Goal: Transaction & Acquisition: Purchase product/service

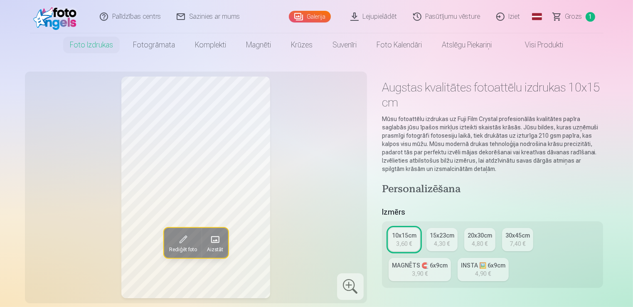
click at [570, 23] on link "Grozs 1" at bounding box center [574, 16] width 58 height 33
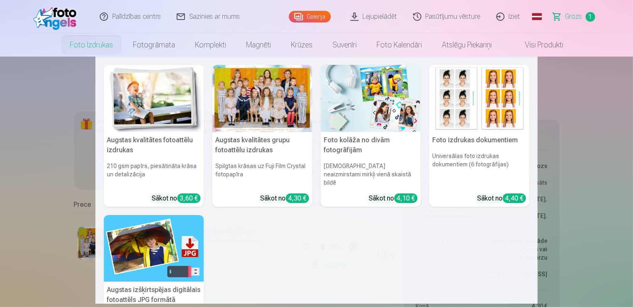
click at [89, 43] on link "Foto izdrukas" at bounding box center [91, 44] width 63 height 23
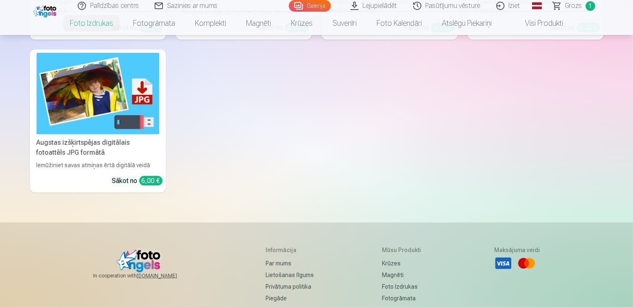
scroll to position [412, 0]
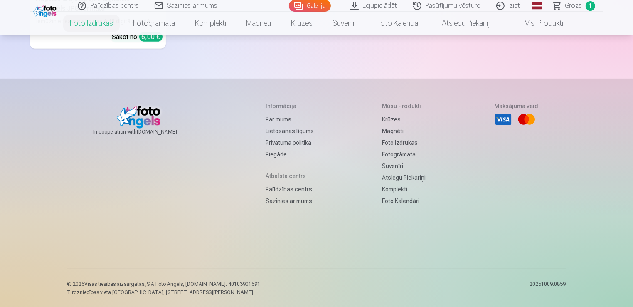
click at [632, 10] on header "Palīdzības centrs Sazinies ar mums Galerija Lejupielādēt Pasūtījumu vēsture Izi…" at bounding box center [316, 17] width 633 height 35
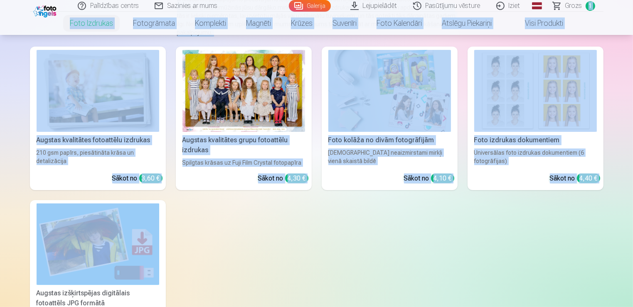
scroll to position [0, 0]
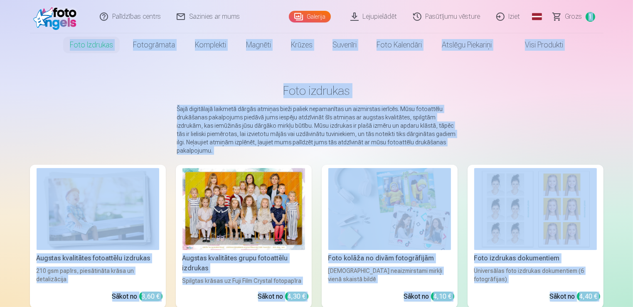
click at [212, 200] on div at bounding box center [243, 209] width 123 height 82
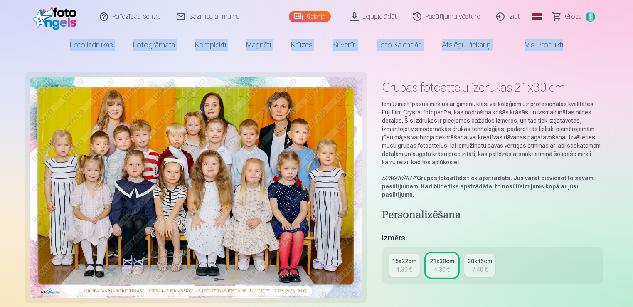
click at [325, 13] on link "Galerija" at bounding box center [310, 17] width 42 height 12
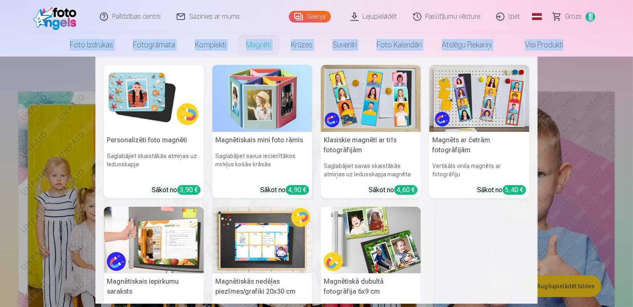
click at [253, 46] on link "Magnēti" at bounding box center [258, 44] width 45 height 23
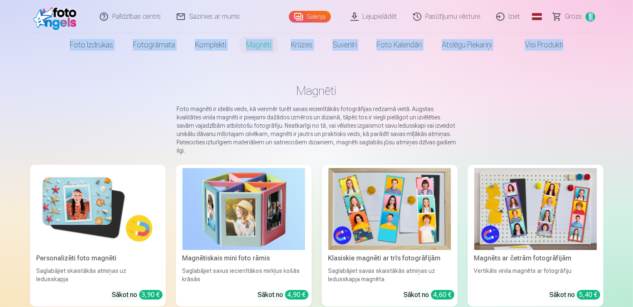
click at [98, 207] on img at bounding box center [98, 209] width 123 height 82
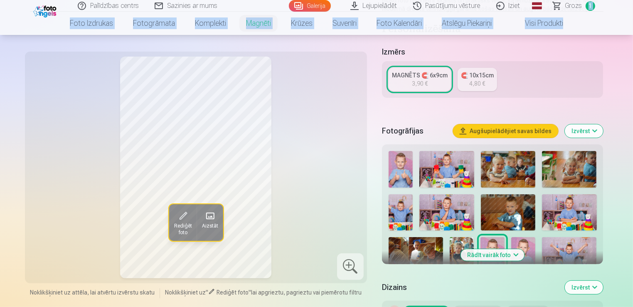
scroll to position [158, 0]
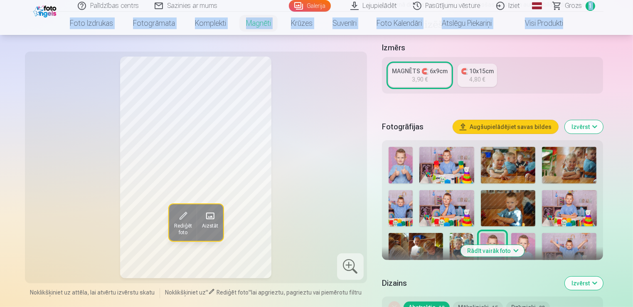
click at [396, 174] on img at bounding box center [401, 165] width 24 height 37
click at [570, 235] on img at bounding box center [569, 251] width 54 height 36
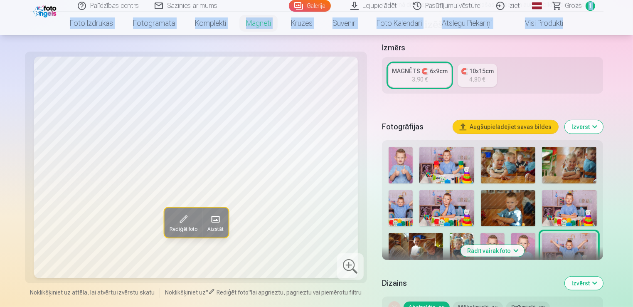
click at [516, 244] on img at bounding box center [523, 251] width 24 height 36
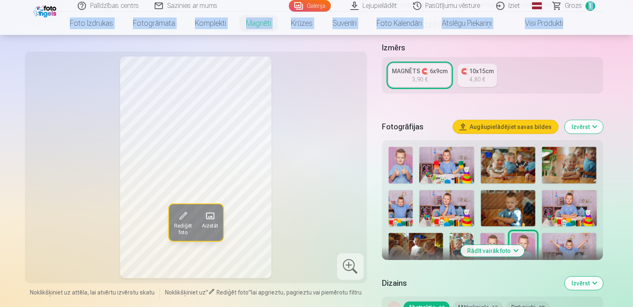
click at [504, 251] on button "Rādīt vairāk foto" at bounding box center [493, 251] width 64 height 12
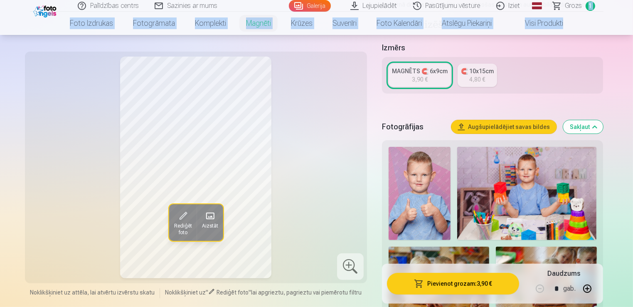
click at [587, 126] on button "Sakļaut" at bounding box center [583, 126] width 40 height 13
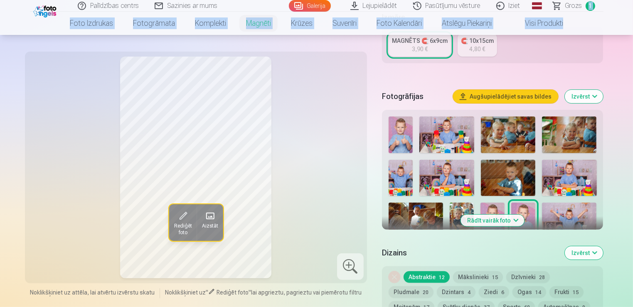
scroll to position [191, 0]
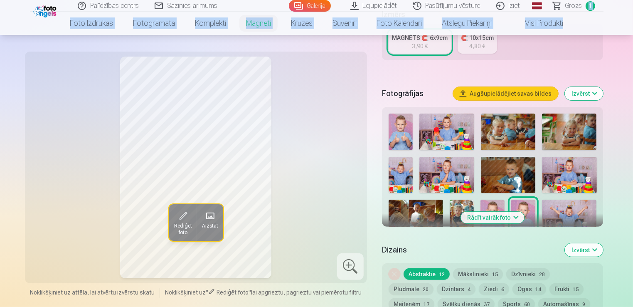
click at [399, 175] on img at bounding box center [401, 175] width 24 height 37
click at [402, 135] on img at bounding box center [401, 131] width 24 height 37
click at [515, 217] on button "Rādīt vairāk foto" at bounding box center [493, 218] width 64 height 12
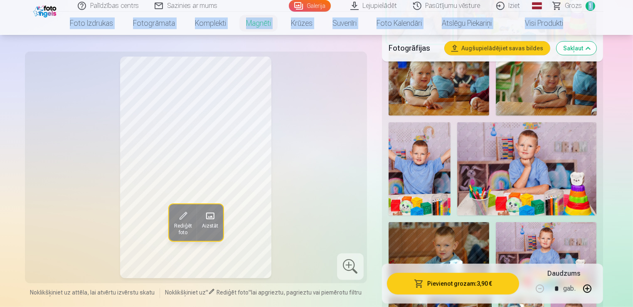
scroll to position [357, 0]
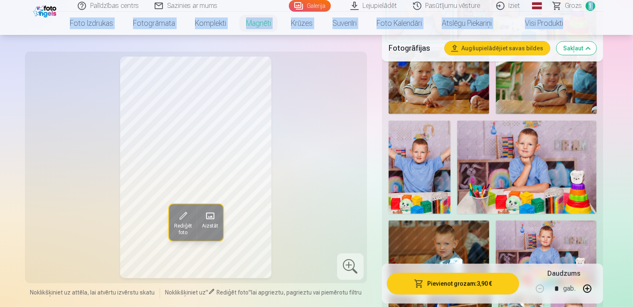
click at [559, 148] on img at bounding box center [527, 167] width 140 height 93
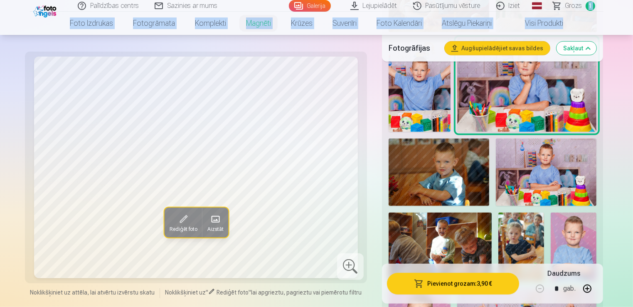
scroll to position [440, 0]
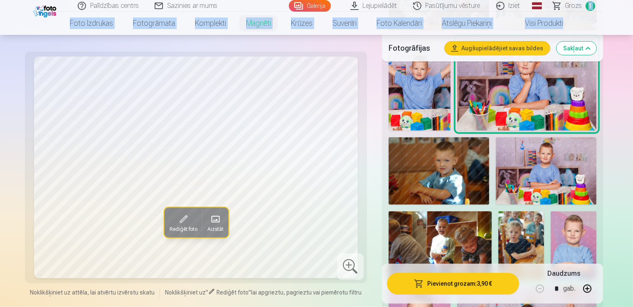
click at [559, 148] on img at bounding box center [546, 170] width 101 height 67
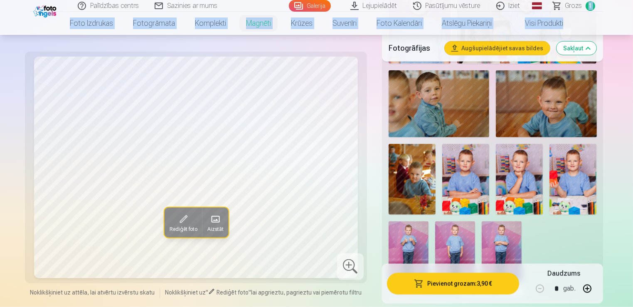
scroll to position [773, 0]
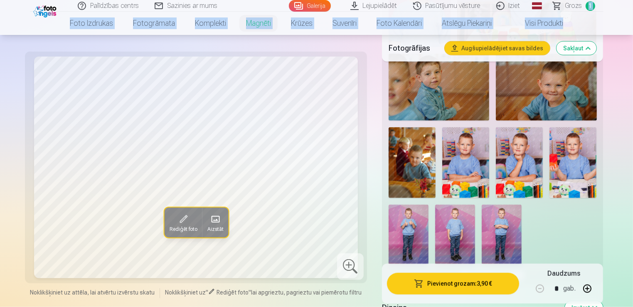
click at [586, 151] on img at bounding box center [572, 162] width 47 height 71
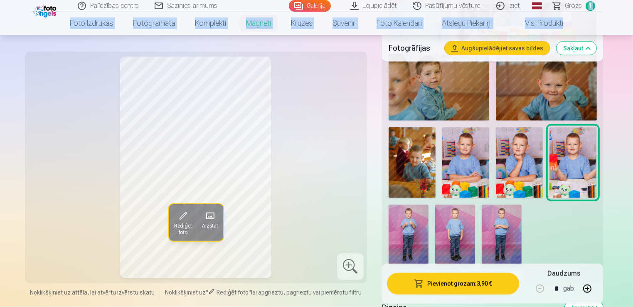
click at [525, 153] on img at bounding box center [519, 162] width 47 height 71
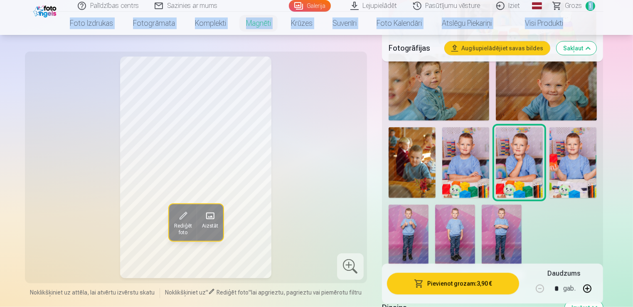
click at [512, 223] on img at bounding box center [502, 234] width 40 height 60
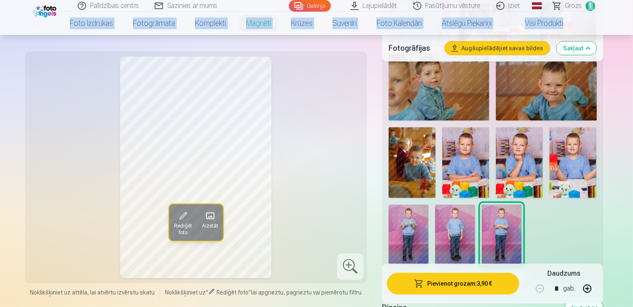
click at [459, 225] on img at bounding box center [455, 234] width 40 height 60
click at [415, 229] on img at bounding box center [409, 234] width 40 height 60
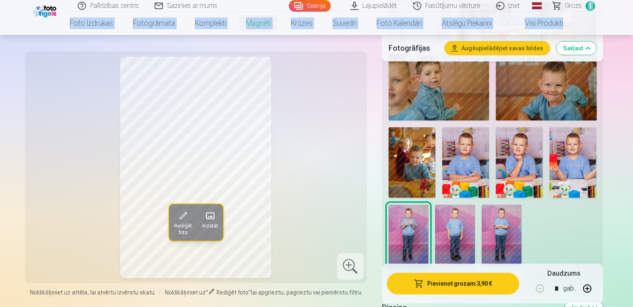
click at [578, 159] on img at bounding box center [572, 162] width 47 height 71
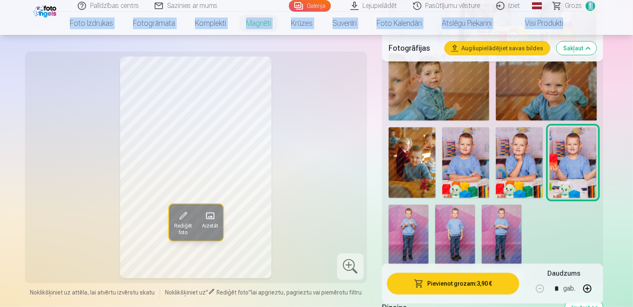
click at [518, 165] on img at bounding box center [519, 162] width 47 height 71
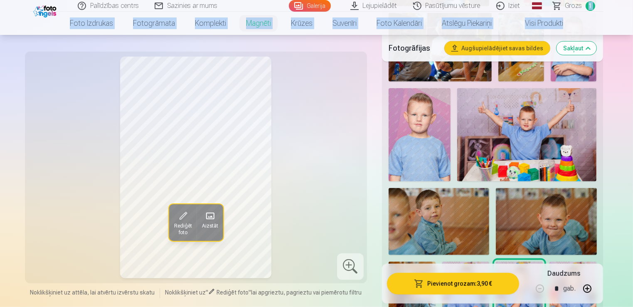
scroll to position [623, 0]
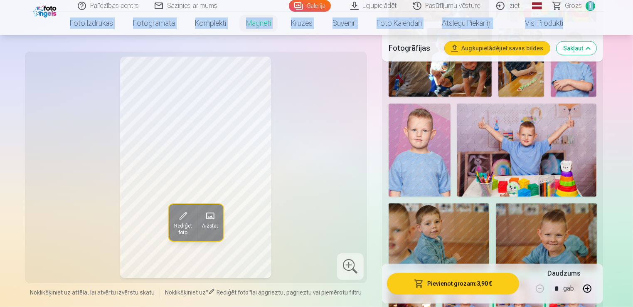
click at [514, 172] on img at bounding box center [527, 149] width 140 height 93
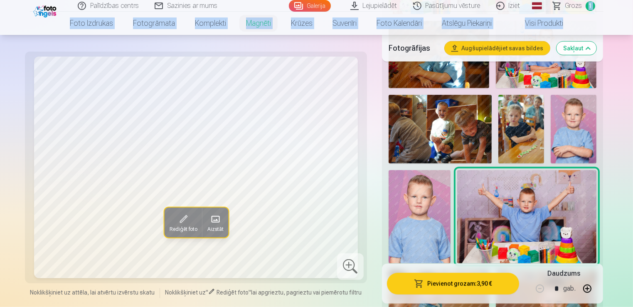
scroll to position [540, 0]
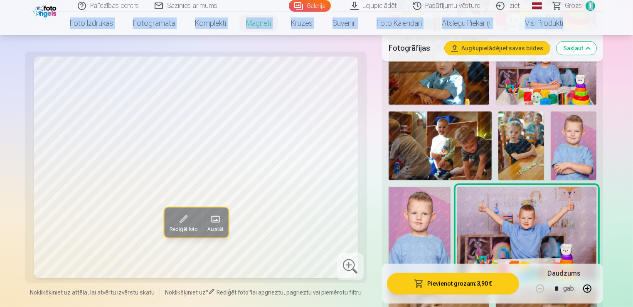
click at [584, 158] on img at bounding box center [574, 145] width 46 height 69
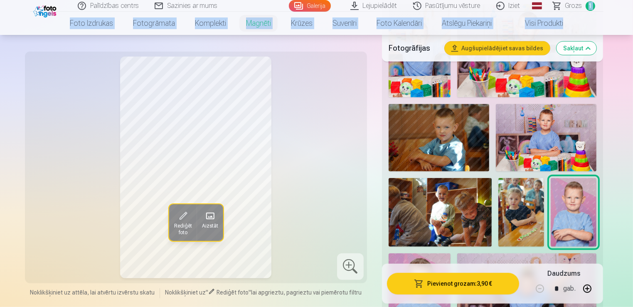
scroll to position [457, 0]
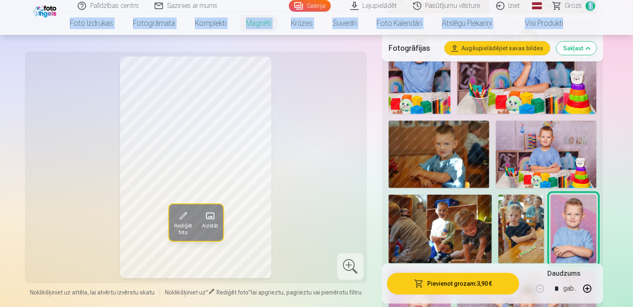
click at [546, 153] on img at bounding box center [546, 154] width 101 height 67
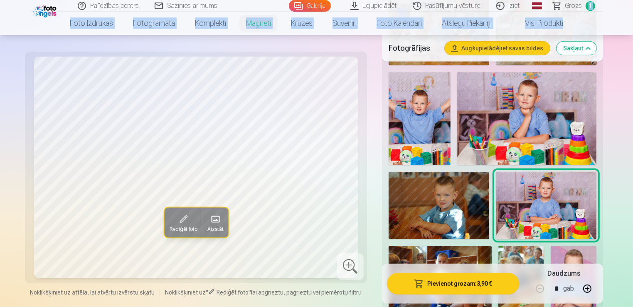
scroll to position [390, 0]
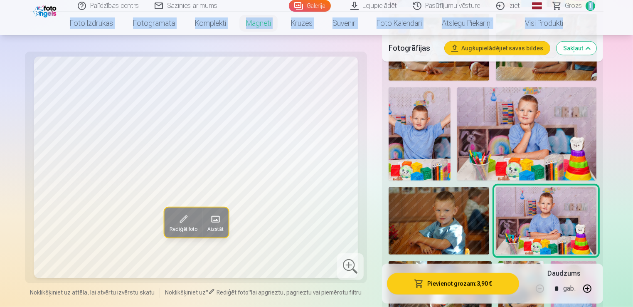
click at [540, 142] on img at bounding box center [527, 133] width 140 height 93
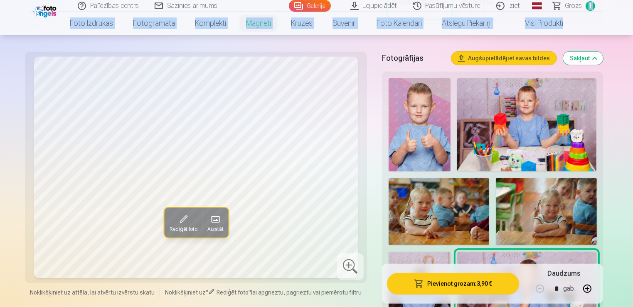
scroll to position [207, 0]
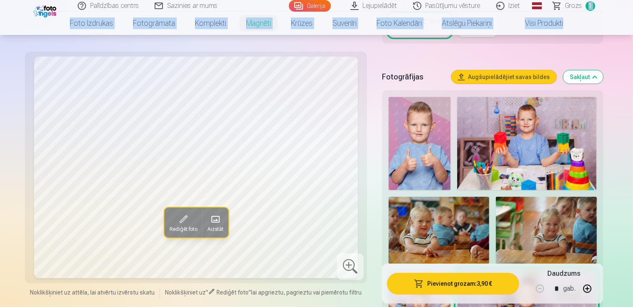
click at [530, 147] on img at bounding box center [527, 143] width 140 height 93
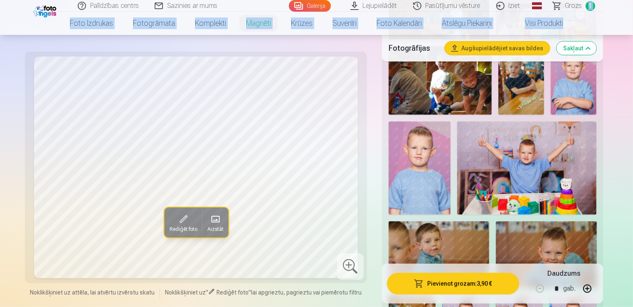
scroll to position [606, 0]
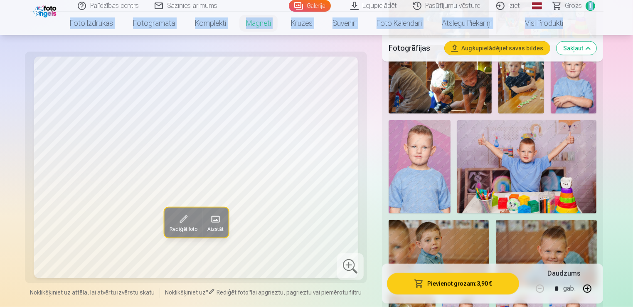
click at [530, 147] on img at bounding box center [527, 166] width 140 height 93
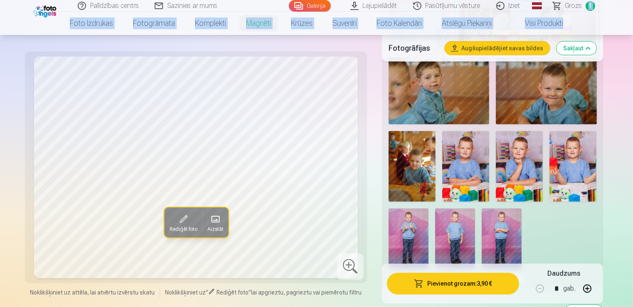
scroll to position [773, 0]
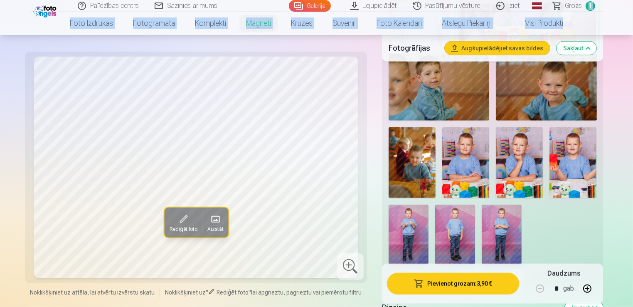
click at [530, 147] on img at bounding box center [519, 162] width 47 height 71
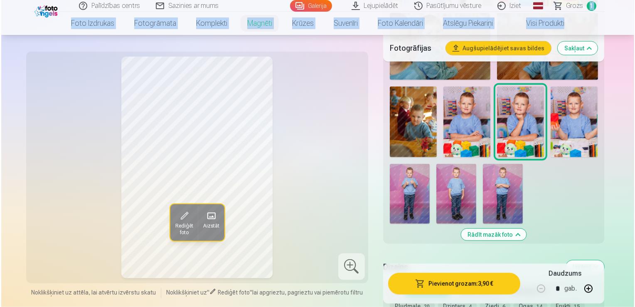
scroll to position [753, 0]
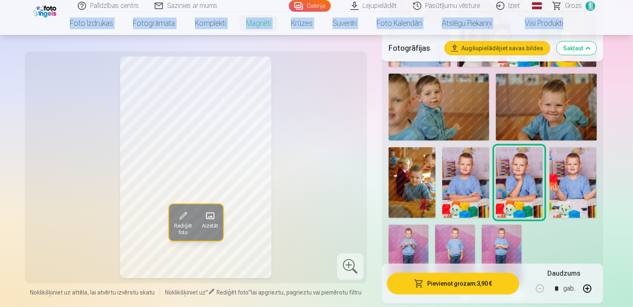
click at [591, 287] on button "button" at bounding box center [587, 288] width 20 height 20
type input "*"
click at [473, 277] on button "Pievienot grozam : 7,80 €" at bounding box center [453, 284] width 133 height 22
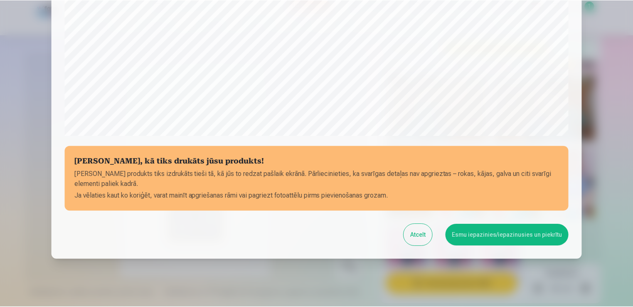
scroll to position [289, 0]
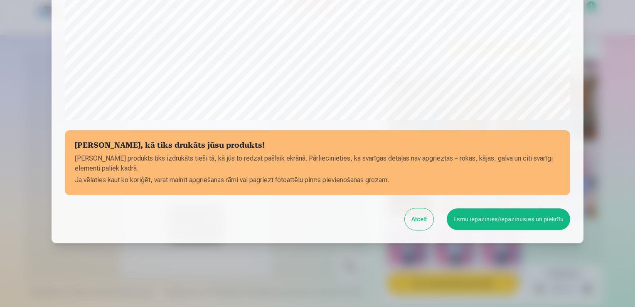
click at [485, 217] on button "Esmu iepazinies/iepazinusies un piekrītu" at bounding box center [508, 219] width 123 height 22
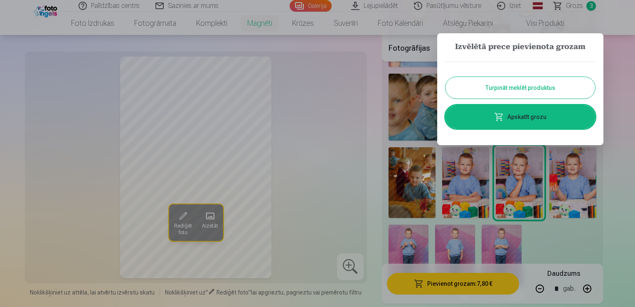
click at [620, 124] on div at bounding box center [317, 153] width 635 height 307
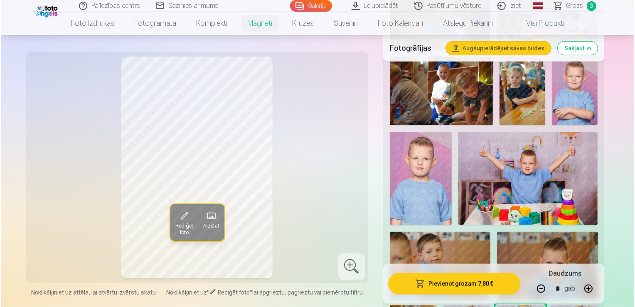
scroll to position [604, 0]
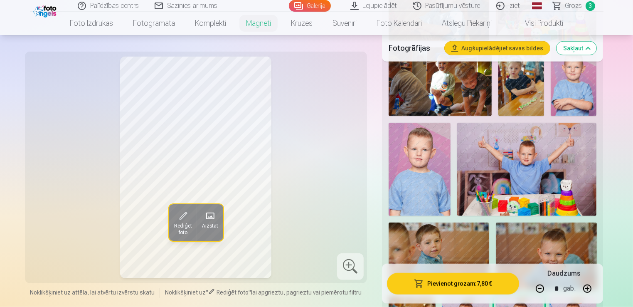
click at [533, 152] on img at bounding box center [527, 169] width 140 height 93
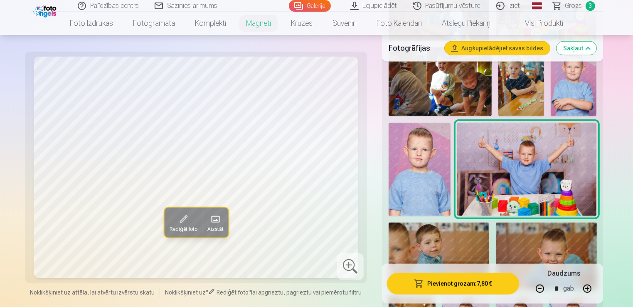
click at [591, 291] on button "button" at bounding box center [587, 288] width 20 height 20
type input "*"
click at [472, 287] on button "Pievienot grozam : 11,70 €" at bounding box center [453, 284] width 133 height 22
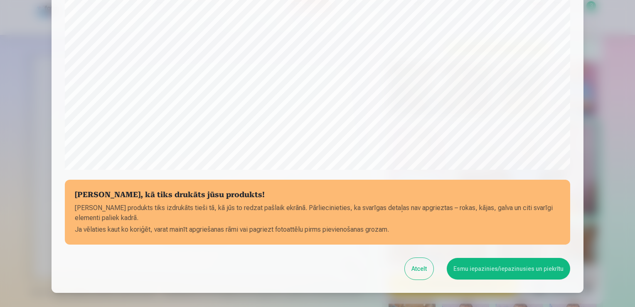
scroll to position [241, 0]
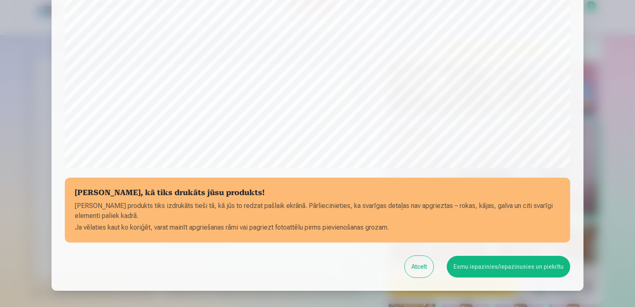
click at [520, 259] on button "Esmu iepazinies/iepazinusies un piekrītu" at bounding box center [508, 267] width 123 height 22
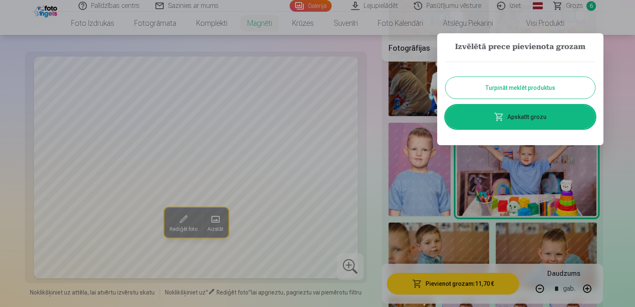
click at [530, 121] on link "Apskatīt grozu" at bounding box center [521, 116] width 150 height 23
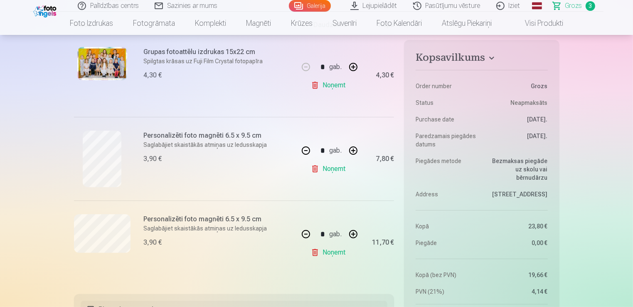
scroll to position [183, 0]
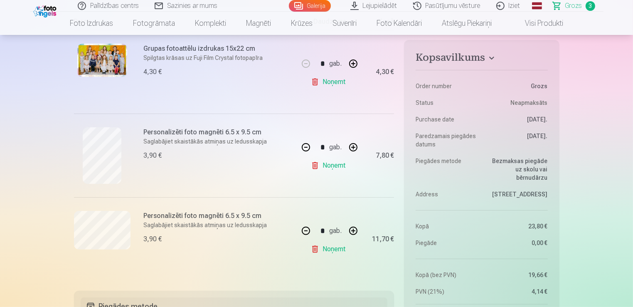
click at [304, 146] on button "button" at bounding box center [306, 147] width 20 height 20
type input "*"
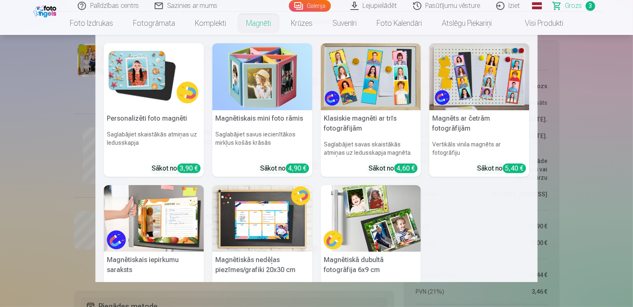
click at [255, 27] on link "Magnēti" at bounding box center [258, 23] width 45 height 23
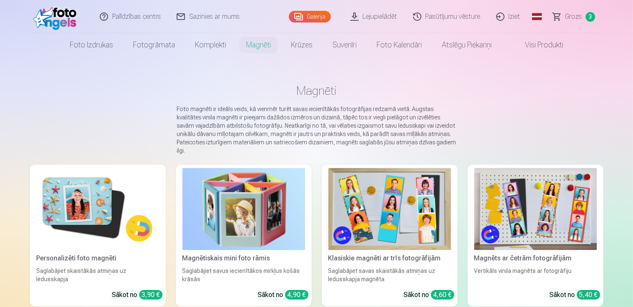
click at [111, 205] on img at bounding box center [98, 209] width 123 height 82
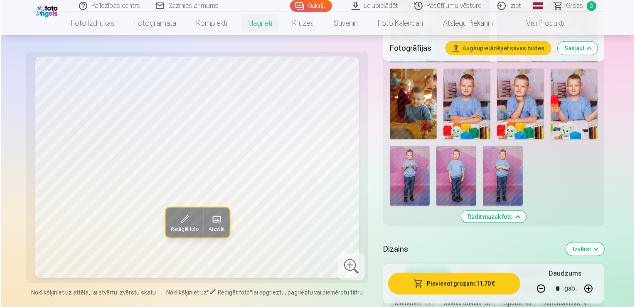
scroll to position [846, 0]
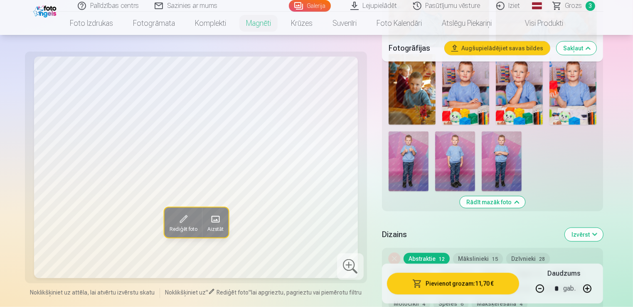
click at [409, 165] on img at bounding box center [409, 161] width 40 height 60
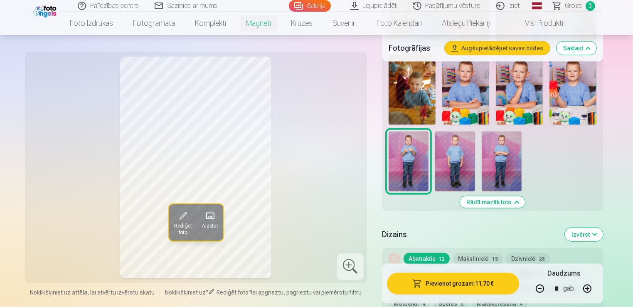
click at [447, 163] on img at bounding box center [455, 161] width 40 height 60
click at [537, 287] on button "button" at bounding box center [540, 288] width 20 height 20
type input "*"
click at [480, 285] on button "Pievienot grozam : 3,90 €" at bounding box center [453, 284] width 133 height 22
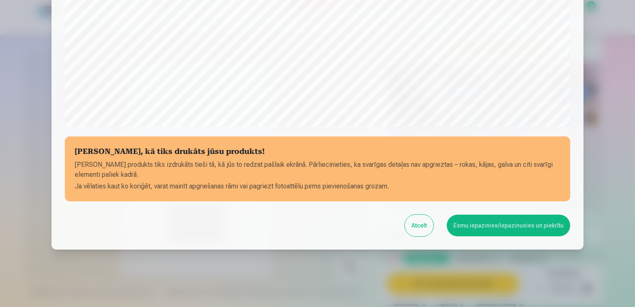
scroll to position [291, 0]
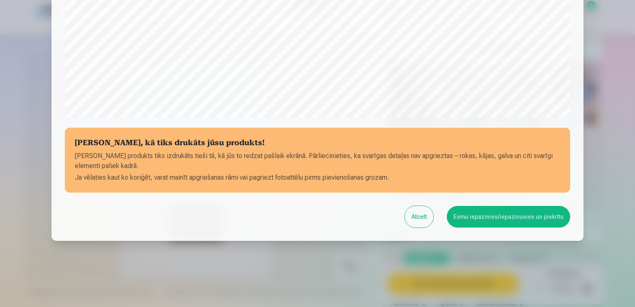
click at [530, 212] on button "Esmu iepazinies/iepazinusies un piekrītu" at bounding box center [508, 217] width 123 height 22
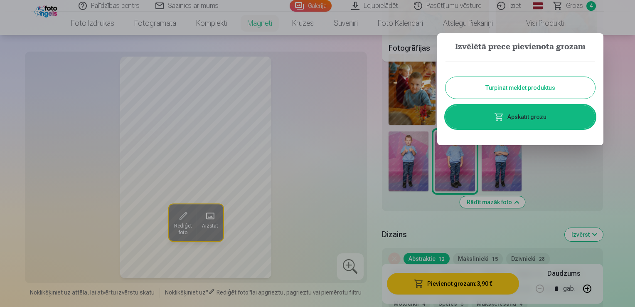
click at [554, 118] on link "Apskatīt grozu" at bounding box center [521, 116] width 150 height 23
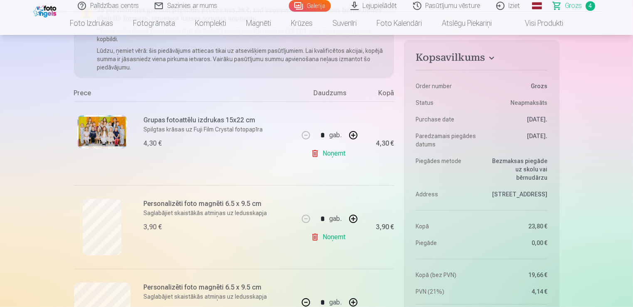
scroll to position [128, 0]
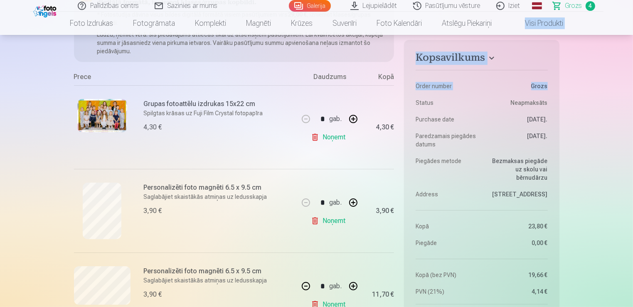
drag, startPoint x: 633, startPoint y: 20, endPoint x: 633, endPoint y: 30, distance: 9.2
click at [633, 30] on html "Palīdzības centrs Sazinies ar mums Galerija Lejupielādēt Pasūtījumu vēsture Izi…" at bounding box center [316, 25] width 633 height 307
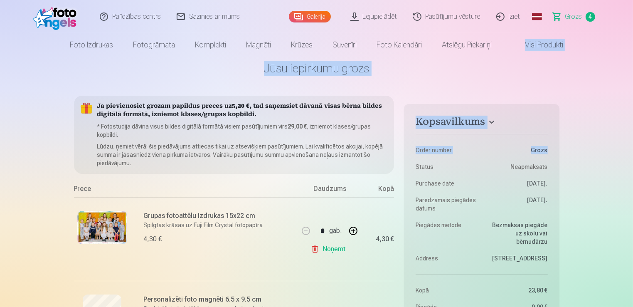
scroll to position [0, 0]
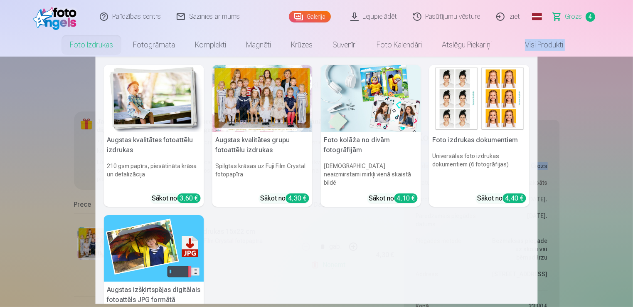
click at [96, 44] on link "Foto izdrukas" at bounding box center [91, 44] width 63 height 23
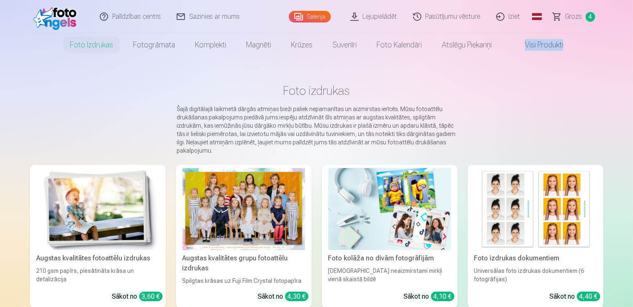
click at [100, 201] on img at bounding box center [98, 209] width 123 height 82
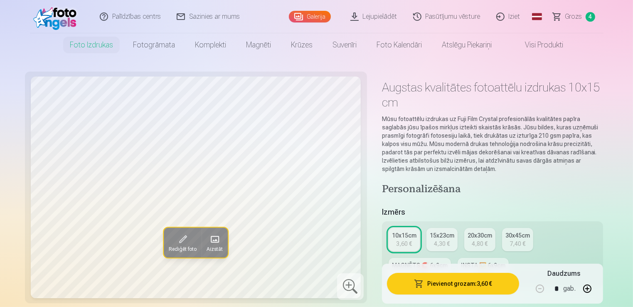
drag, startPoint x: 629, startPoint y: 10, endPoint x: 631, endPoint y: 33, distance: 22.9
click at [631, 33] on header "Palīdzības centrs Sazinies ar mums Galerija Lejupielādēt Pasūtījumu vēsture Izi…" at bounding box center [316, 28] width 633 height 57
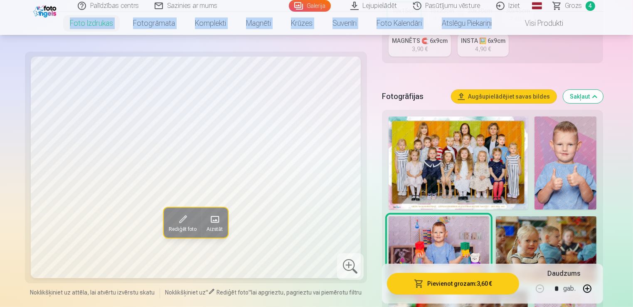
scroll to position [215, 0]
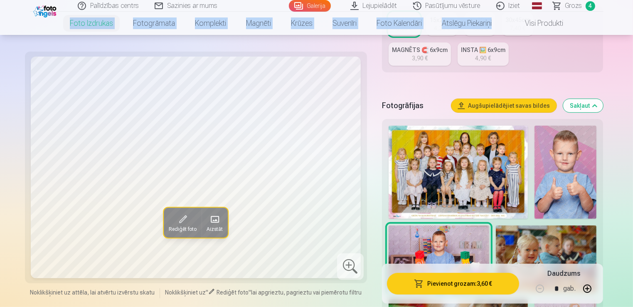
click at [579, 3] on span "Grozs" at bounding box center [573, 6] width 17 height 10
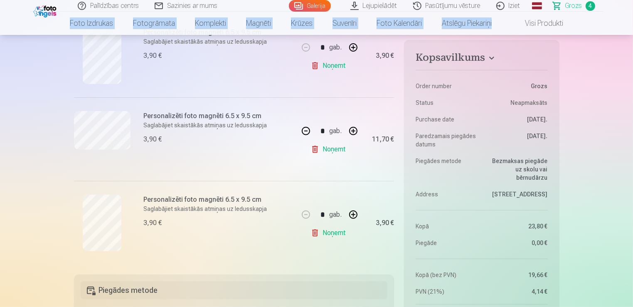
scroll to position [299, 0]
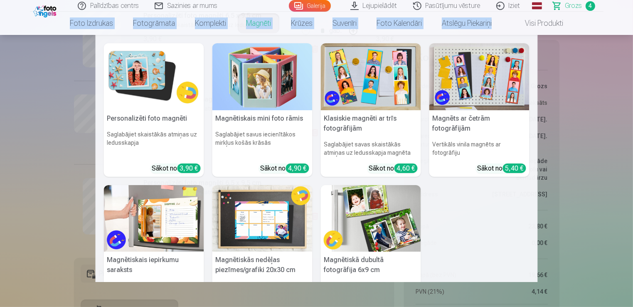
click at [170, 73] on img at bounding box center [154, 76] width 100 height 67
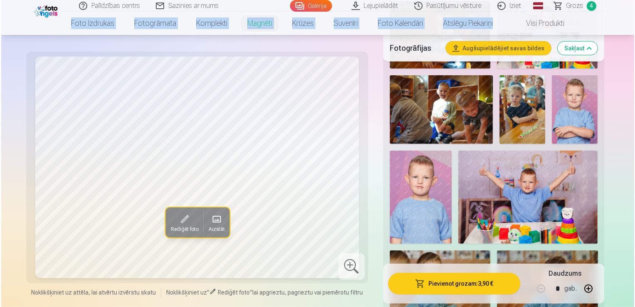
scroll to position [581, 0]
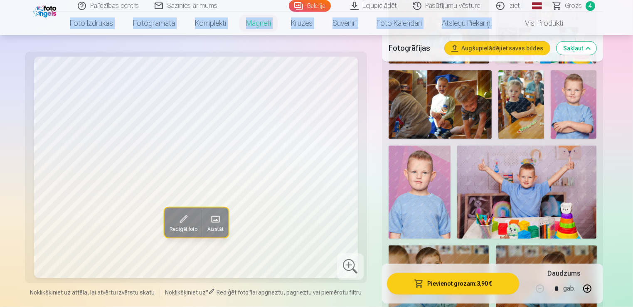
click at [412, 174] on img at bounding box center [420, 191] width 62 height 93
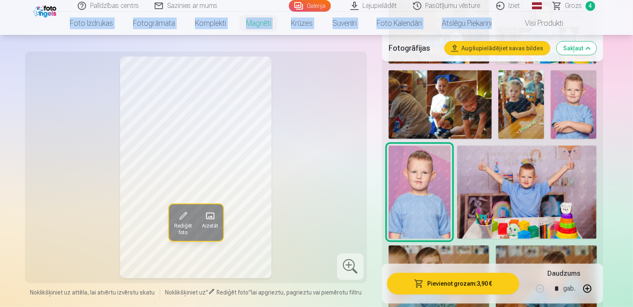
click at [452, 283] on button "Pievienot grozam : 3,90 €" at bounding box center [453, 284] width 133 height 22
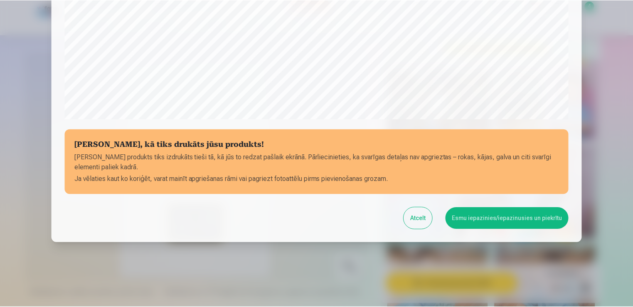
scroll to position [291, 0]
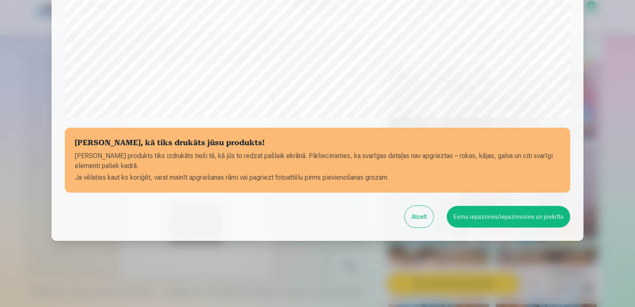
click at [540, 215] on button "Esmu iepazinies/iepazinusies un piekrītu" at bounding box center [508, 217] width 123 height 22
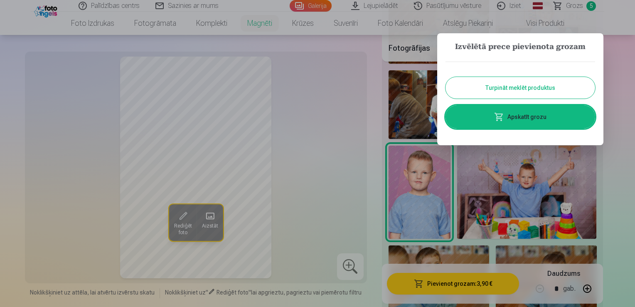
click at [547, 114] on link "Apskatīt grozu" at bounding box center [521, 116] width 150 height 23
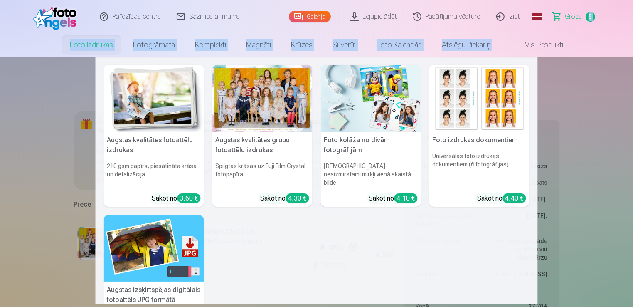
click at [145, 97] on img at bounding box center [154, 98] width 100 height 67
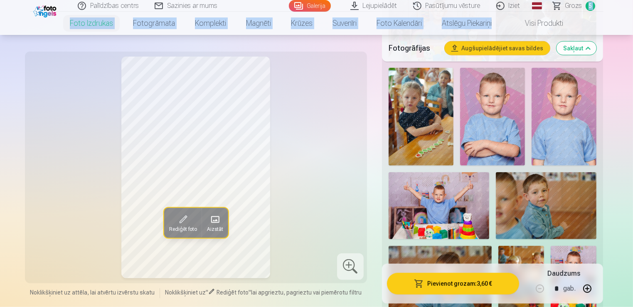
scroll to position [698, 0]
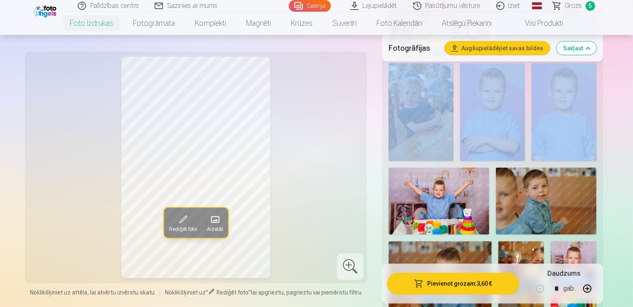
drag, startPoint x: 633, startPoint y: 57, endPoint x: 632, endPoint y: 69, distance: 12.1
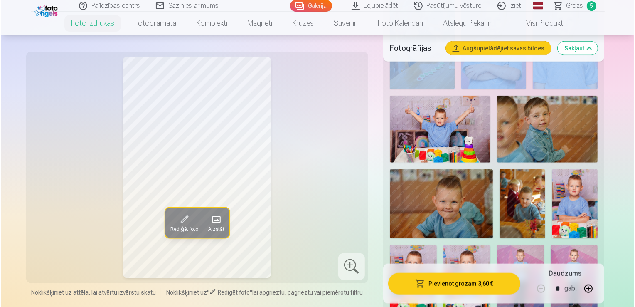
scroll to position [761, 0]
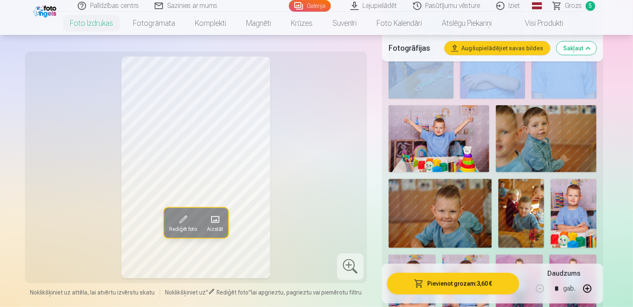
click at [454, 137] on img at bounding box center [439, 138] width 101 height 67
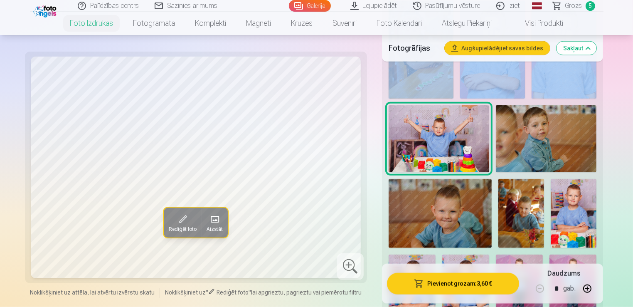
click at [456, 284] on button "Pievienot grozam : 3,60 €" at bounding box center [453, 284] width 133 height 22
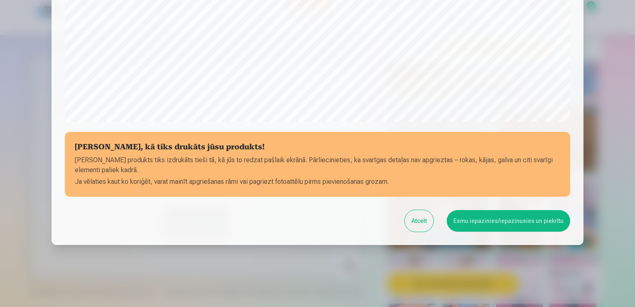
scroll to position [291, 0]
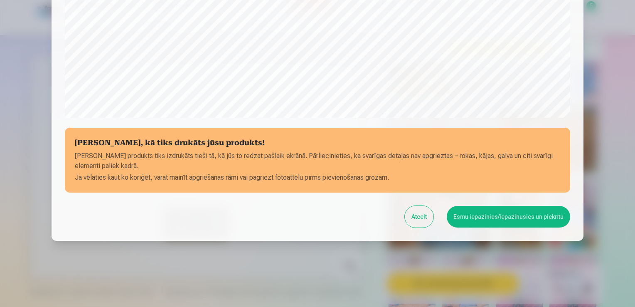
click at [500, 210] on button "Esmu iepazinies/iepazinusies un piekrītu" at bounding box center [508, 217] width 123 height 22
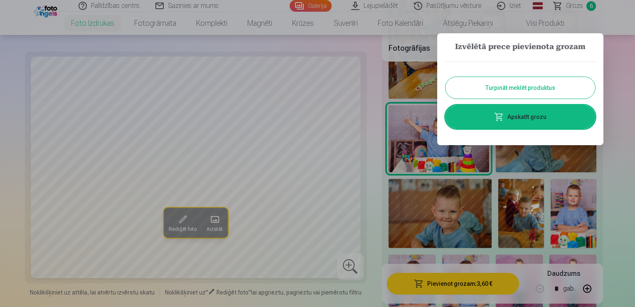
click at [539, 120] on link "Apskatīt grozu" at bounding box center [521, 116] width 150 height 23
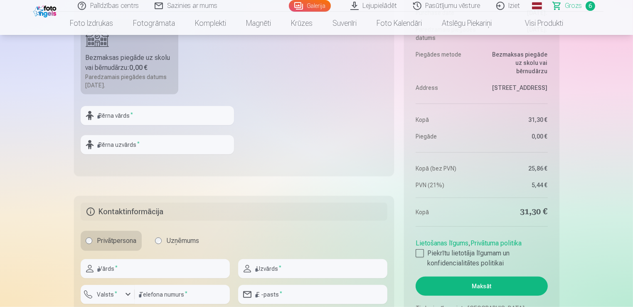
scroll to position [733, 0]
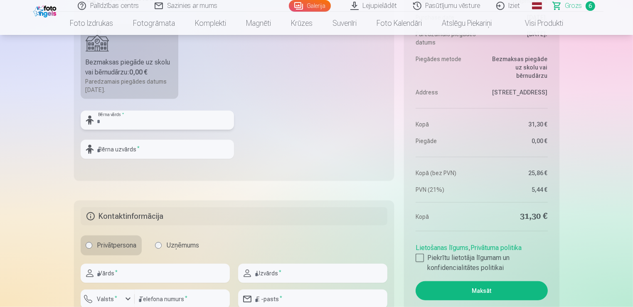
click at [119, 117] on input "text" at bounding box center [157, 120] width 153 height 19
type input "********"
click at [101, 143] on input "text" at bounding box center [157, 149] width 153 height 19
type input "********"
click at [274, 123] on fieldset "Piegādes metode Bezmaksas piegāde uz skolu vai bērnudārzu : 0,00 € Paredzamais …" at bounding box center [234, 82] width 320 height 198
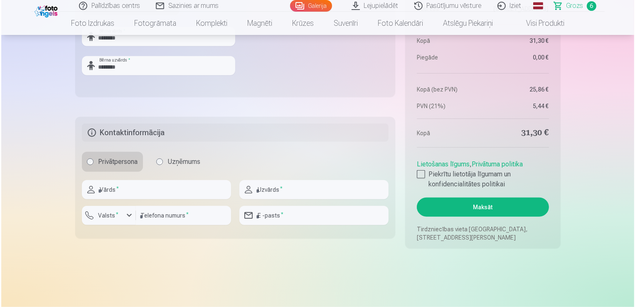
scroll to position [821, 0]
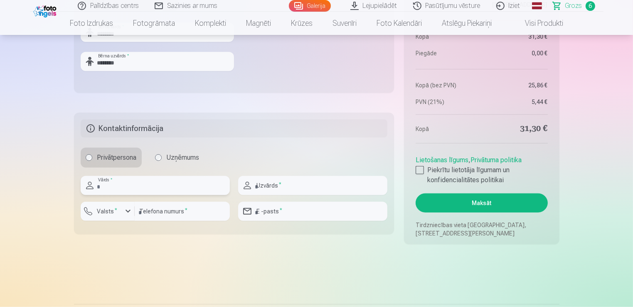
click at [125, 190] on input "text" at bounding box center [155, 185] width 149 height 19
type input "******"
click at [255, 185] on input "text" at bounding box center [312, 185] width 149 height 19
type input "*******"
click at [180, 209] on input "number" at bounding box center [182, 211] width 95 height 19
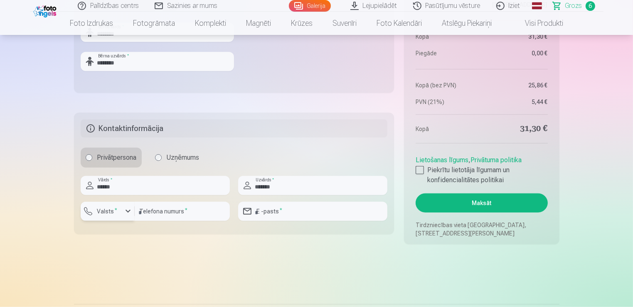
click at [115, 212] on sup "*" at bounding box center [116, 209] width 2 height 5
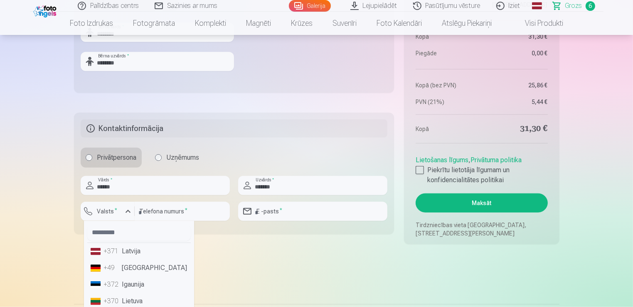
click at [130, 249] on li "+371 Latvija" at bounding box center [138, 251] width 103 height 17
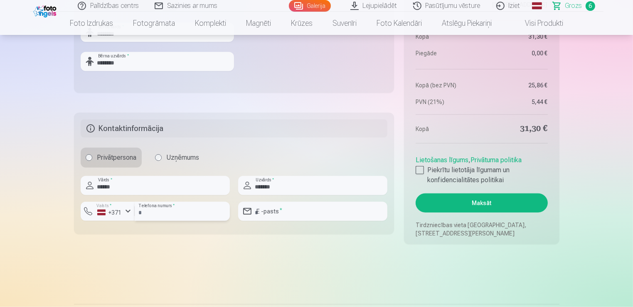
click at [153, 209] on input "number" at bounding box center [182, 211] width 95 height 19
type input "********"
click at [273, 210] on input "email" at bounding box center [312, 211] width 149 height 19
type input "**********"
click at [421, 168] on div at bounding box center [420, 170] width 8 height 8
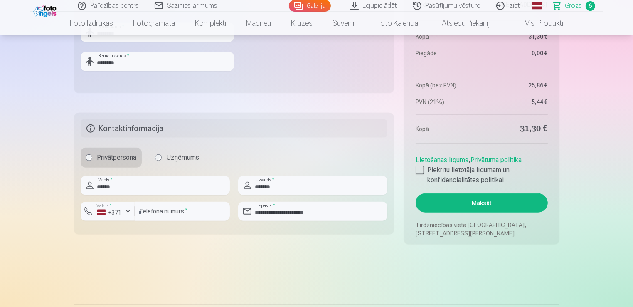
click at [463, 202] on button "Maksāt" at bounding box center [482, 202] width 132 height 19
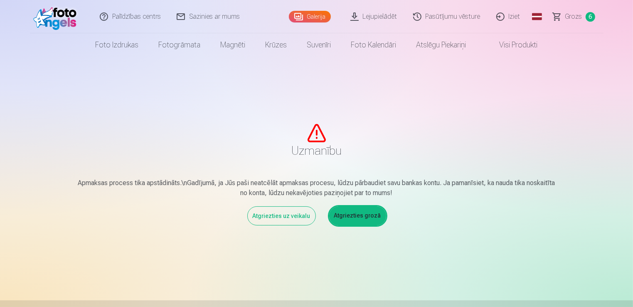
click at [366, 214] on link "Atgriezties grozā" at bounding box center [357, 215] width 57 height 19
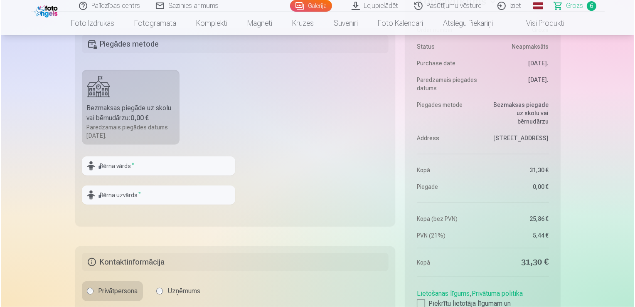
scroll to position [800, 0]
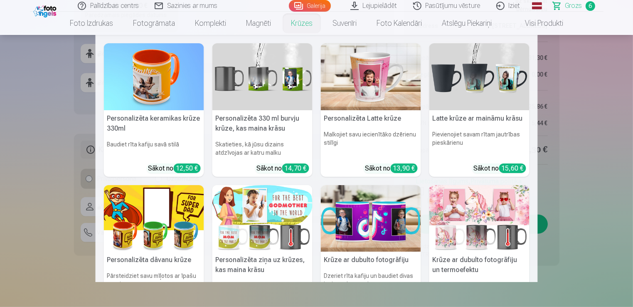
click at [86, 52] on nav "Personalizēta keramikas krūze 330ml Baudiet rīta kafiju savā stilā Sākot no 12,…" at bounding box center [316, 158] width 633 height 247
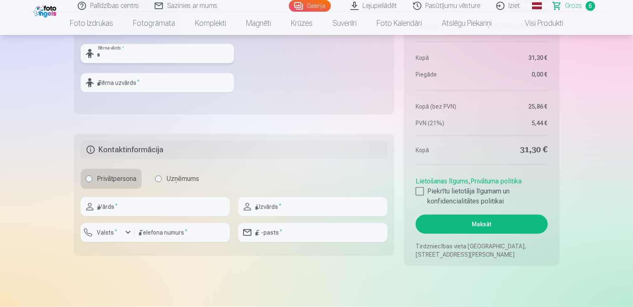
click at [108, 52] on input "text" at bounding box center [157, 53] width 153 height 19
type input "********"
click at [94, 79] on div "Bērna uzvārds *" at bounding box center [157, 82] width 153 height 19
click at [99, 81] on input "text" at bounding box center [157, 82] width 153 height 19
type input "********"
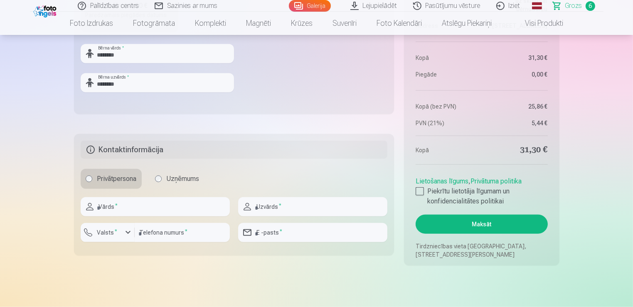
click at [314, 71] on fieldset "Piegādes metode Bezmaksas piegāde uz skolu vai bērnudārzu : 0,00 € Paredzamais …" at bounding box center [234, 15] width 320 height 198
click at [96, 205] on input "text" at bounding box center [155, 206] width 149 height 19
type input "*"
type input "******"
click at [265, 205] on input "text" at bounding box center [312, 206] width 149 height 19
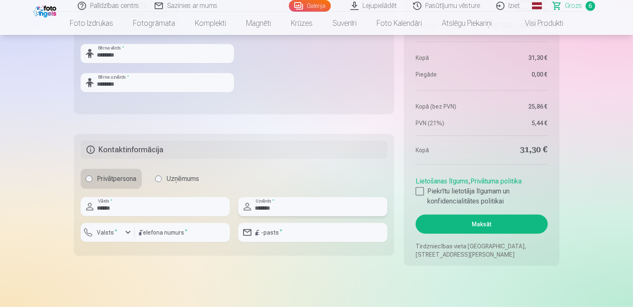
type input "*******"
click at [130, 231] on div "button" at bounding box center [128, 232] width 10 height 10
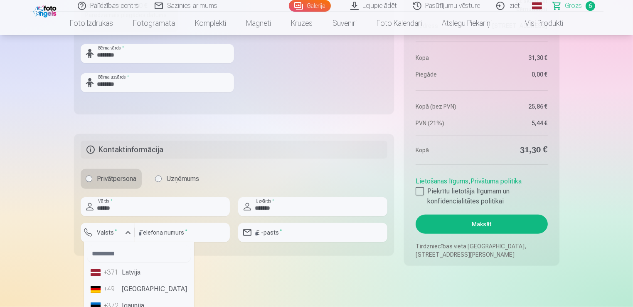
click at [128, 267] on li "+371 Latvija" at bounding box center [138, 272] width 103 height 17
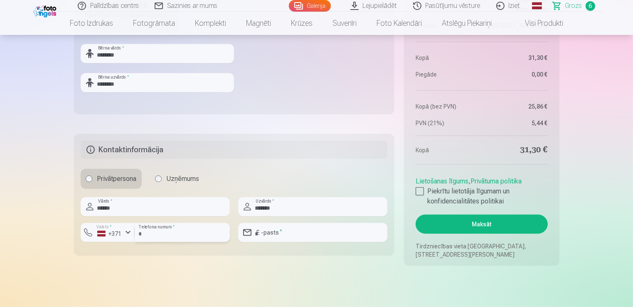
click at [151, 227] on input "number" at bounding box center [182, 232] width 95 height 19
type input "********"
click at [291, 239] on input "email" at bounding box center [312, 232] width 149 height 19
type input "**********"
click at [421, 190] on div at bounding box center [420, 191] width 8 height 8
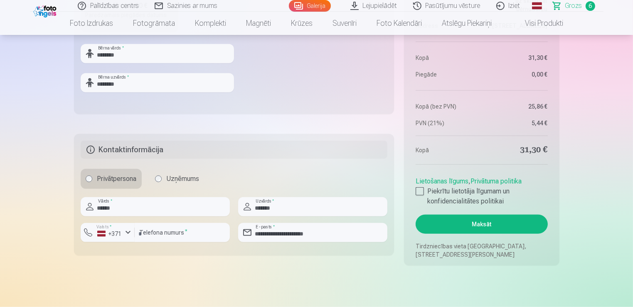
click at [458, 219] on button "Maksāt" at bounding box center [482, 223] width 132 height 19
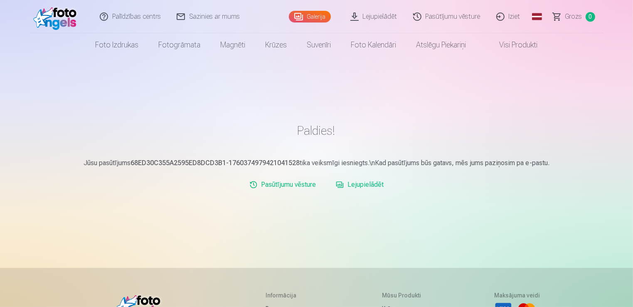
click at [388, 18] on link "Lejupielādēt" at bounding box center [374, 16] width 63 height 33
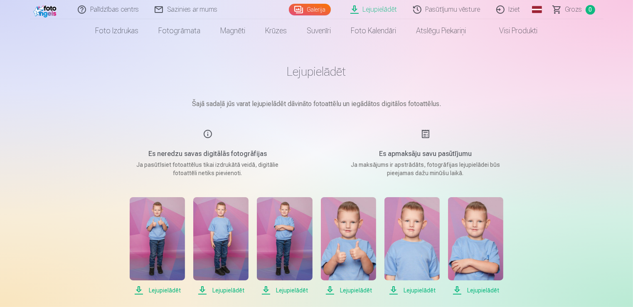
scroll to position [14, 0]
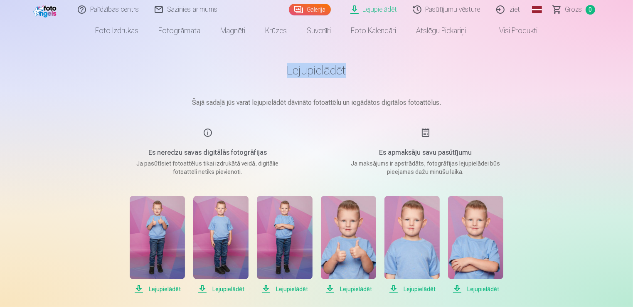
drag, startPoint x: 633, startPoint y: 42, endPoint x: 635, endPoint y: 61, distance: 18.8
click at [633, 61] on html "Palīdzības centrs Sazinies ar mums Galerija Lejupielādēt Pasūtījumu vēsture Izi…" at bounding box center [316, 139] width 633 height 307
click at [165, 288] on span "Lejupielādēt" at bounding box center [157, 289] width 55 height 10
click at [220, 290] on span "Lejupielādēt" at bounding box center [220, 289] width 55 height 10
click at [288, 289] on span "Lejupielādēt" at bounding box center [284, 289] width 55 height 10
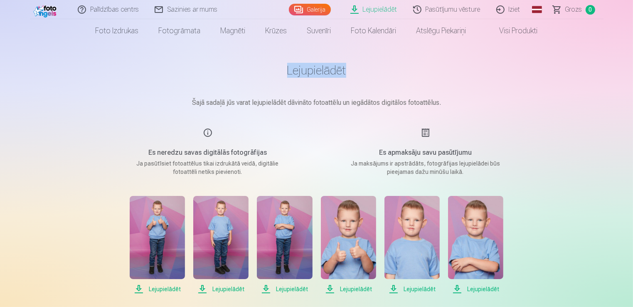
click at [355, 290] on span "Lejupielādēt" at bounding box center [348, 289] width 55 height 10
click at [421, 285] on span "Lejupielādēt" at bounding box center [411, 289] width 55 height 10
click at [495, 288] on span "Lejupielādēt" at bounding box center [475, 289] width 55 height 10
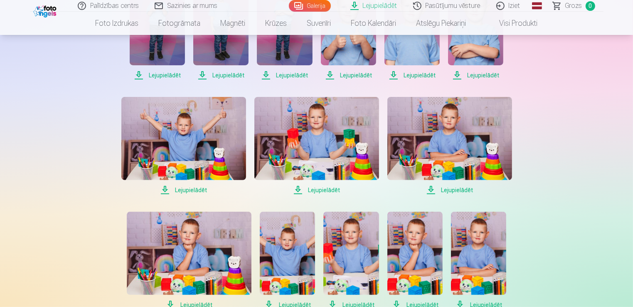
scroll to position [213, 0]
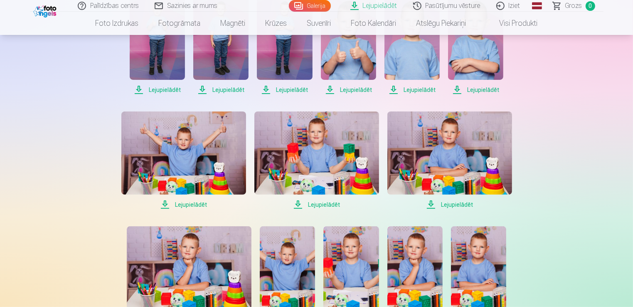
click at [200, 204] on span "Lejupielādēt" at bounding box center [183, 205] width 125 height 10
click at [333, 204] on span "Lejupielādēt" at bounding box center [316, 205] width 125 height 10
click at [443, 204] on span "Lejupielādēt" at bounding box center [449, 205] width 125 height 10
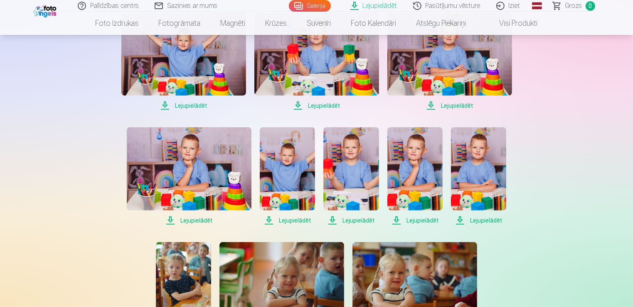
scroll to position [316, 0]
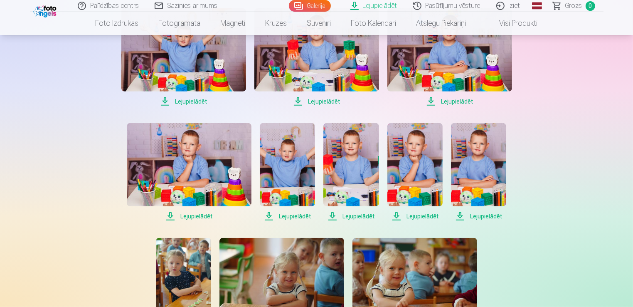
click at [190, 217] on span "Lejupielādēt" at bounding box center [189, 216] width 125 height 10
click at [293, 215] on span "Lejupielādēt" at bounding box center [287, 216] width 55 height 10
click at [358, 216] on span "Lejupielādēt" at bounding box center [350, 216] width 55 height 10
click at [414, 217] on span "Lejupielādēt" at bounding box center [414, 216] width 55 height 10
click at [448, 223] on div "Lejupielādēt Lejupielādēt Lejupielādēt Lejupielādēt Lejupielādēt Lejupielādēt L…" at bounding box center [317, 230] width 416 height 672
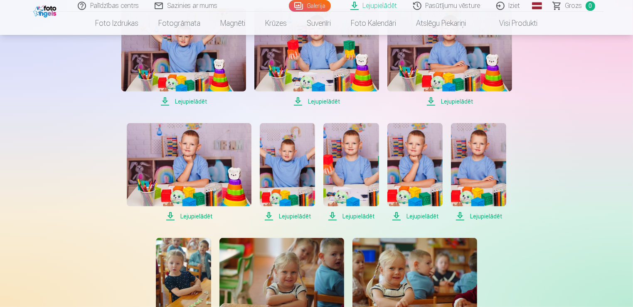
click at [476, 214] on span "Lejupielādēt" at bounding box center [478, 216] width 55 height 10
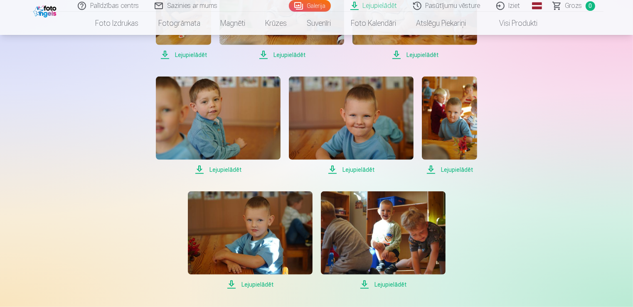
scroll to position [594, 0]
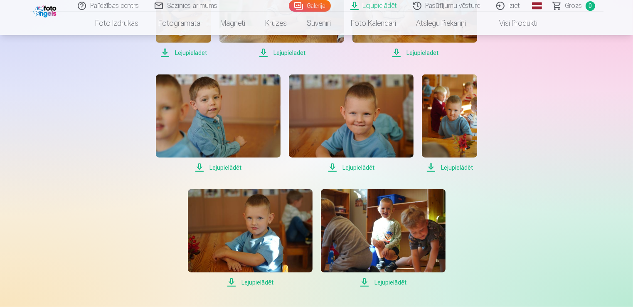
click at [369, 169] on span "Lejupielādēt" at bounding box center [351, 168] width 125 height 10
click at [442, 168] on span "Lejupielādēt" at bounding box center [449, 168] width 55 height 10
click at [258, 281] on span "Lejupielādēt" at bounding box center [250, 282] width 125 height 10
click at [397, 281] on span "Lejupielādēt" at bounding box center [383, 282] width 125 height 10
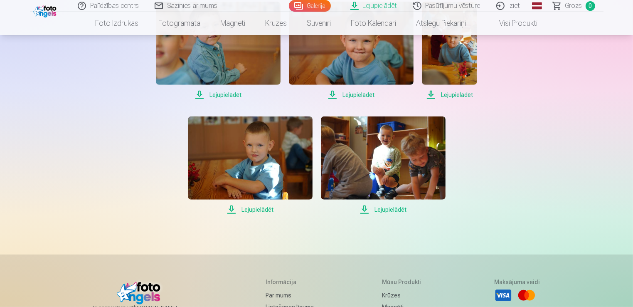
scroll to position [668, 0]
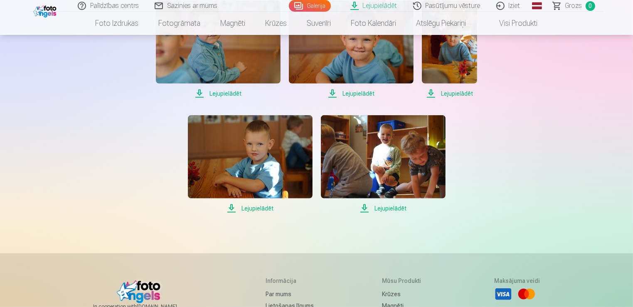
click at [470, 6] on link "Pasūtījumu vēsture" at bounding box center [447, 6] width 83 height 12
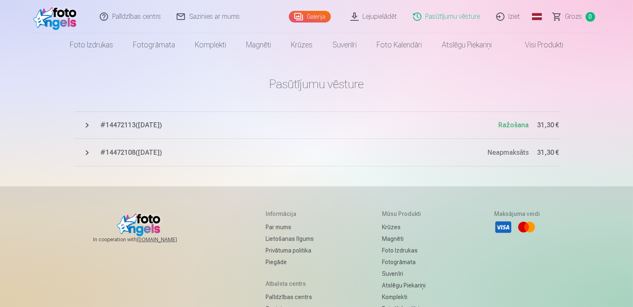
click at [160, 156] on span "# 14472108 ( 13.10.2025 )" at bounding box center [294, 153] width 387 height 10
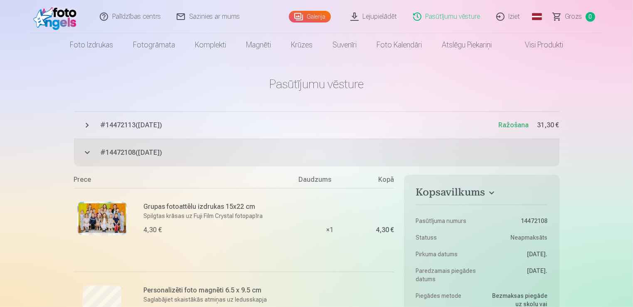
click at [513, 16] on link "Iziet" at bounding box center [509, 16] width 40 height 33
